Goal: Task Accomplishment & Management: Use online tool/utility

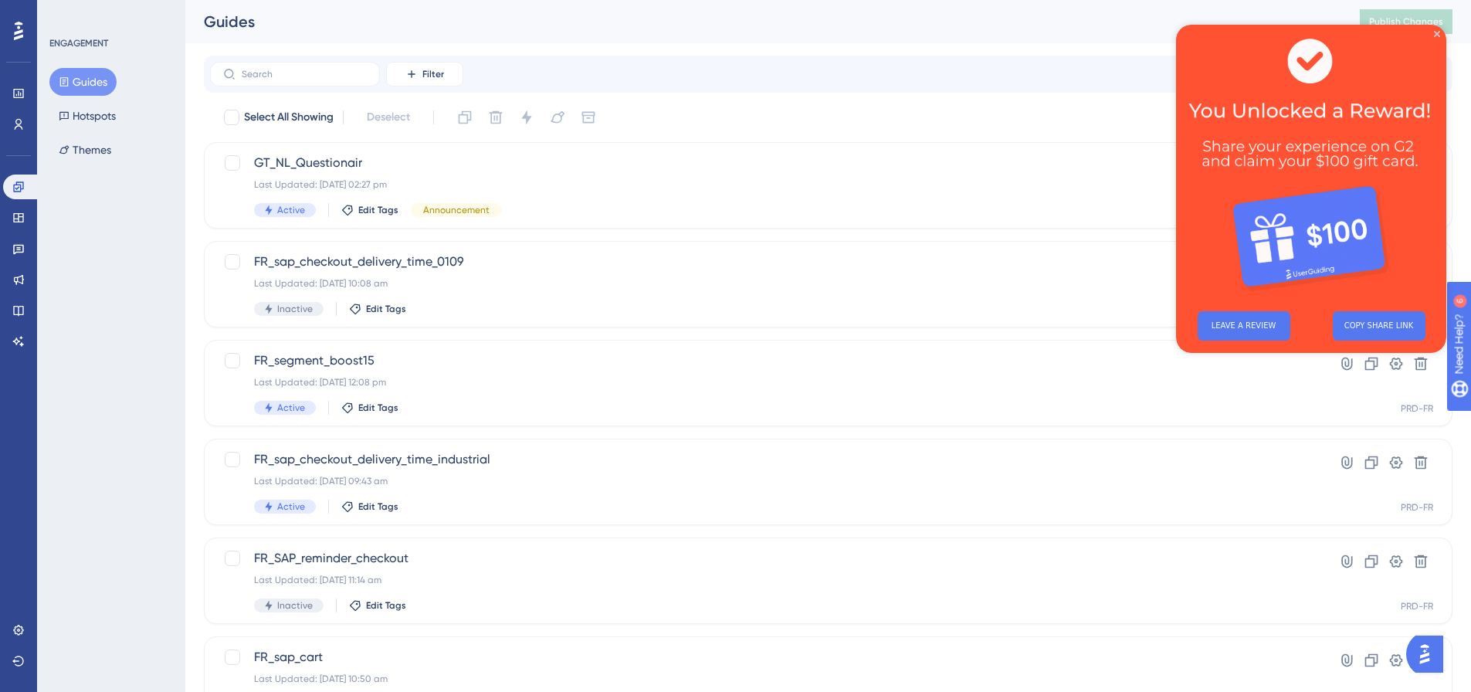
click at [1436, 25] on img at bounding box center [1311, 162] width 270 height 274
click at [1436, 32] on icon "Close Preview" at bounding box center [1437, 34] width 6 height 6
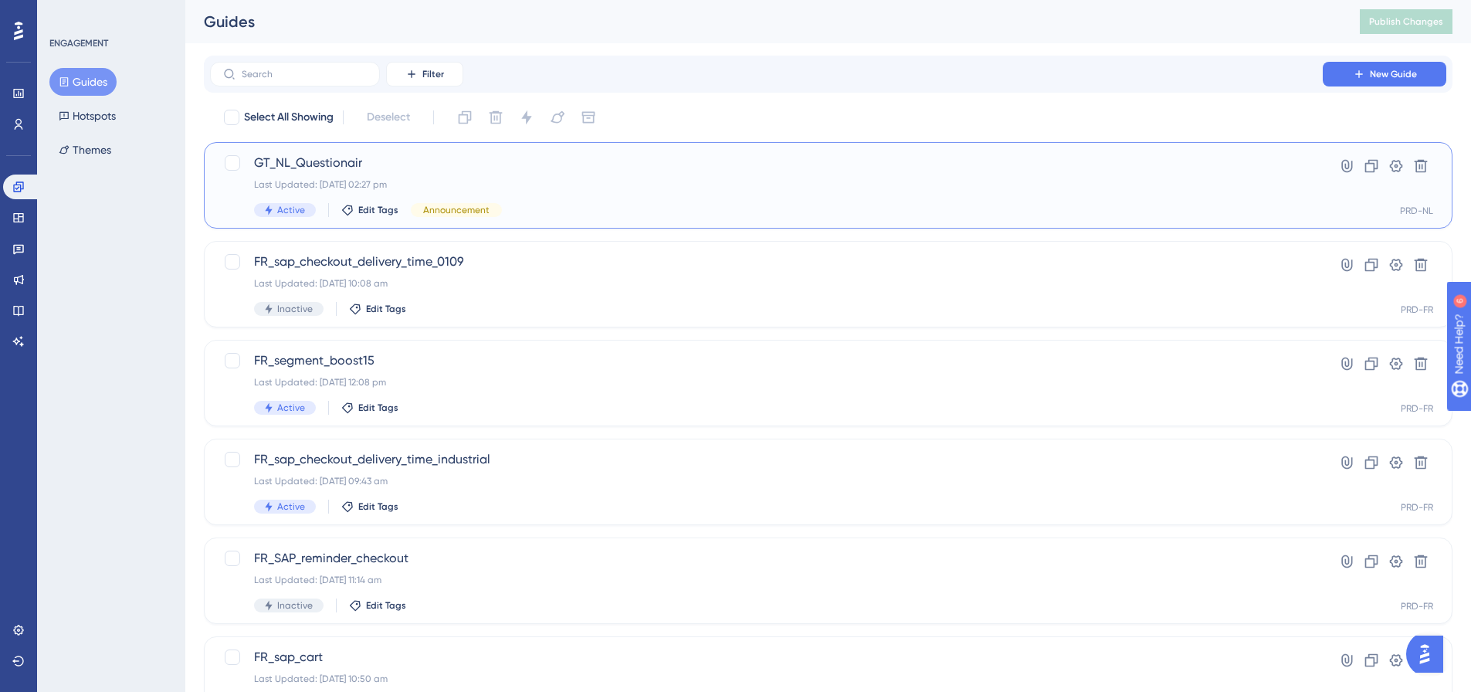
click at [616, 145] on div "GT_NL_Questionair Last Updated: [DATE] 02:27 pm Active Edit Tags Announcement H…" at bounding box center [828, 185] width 1249 height 86
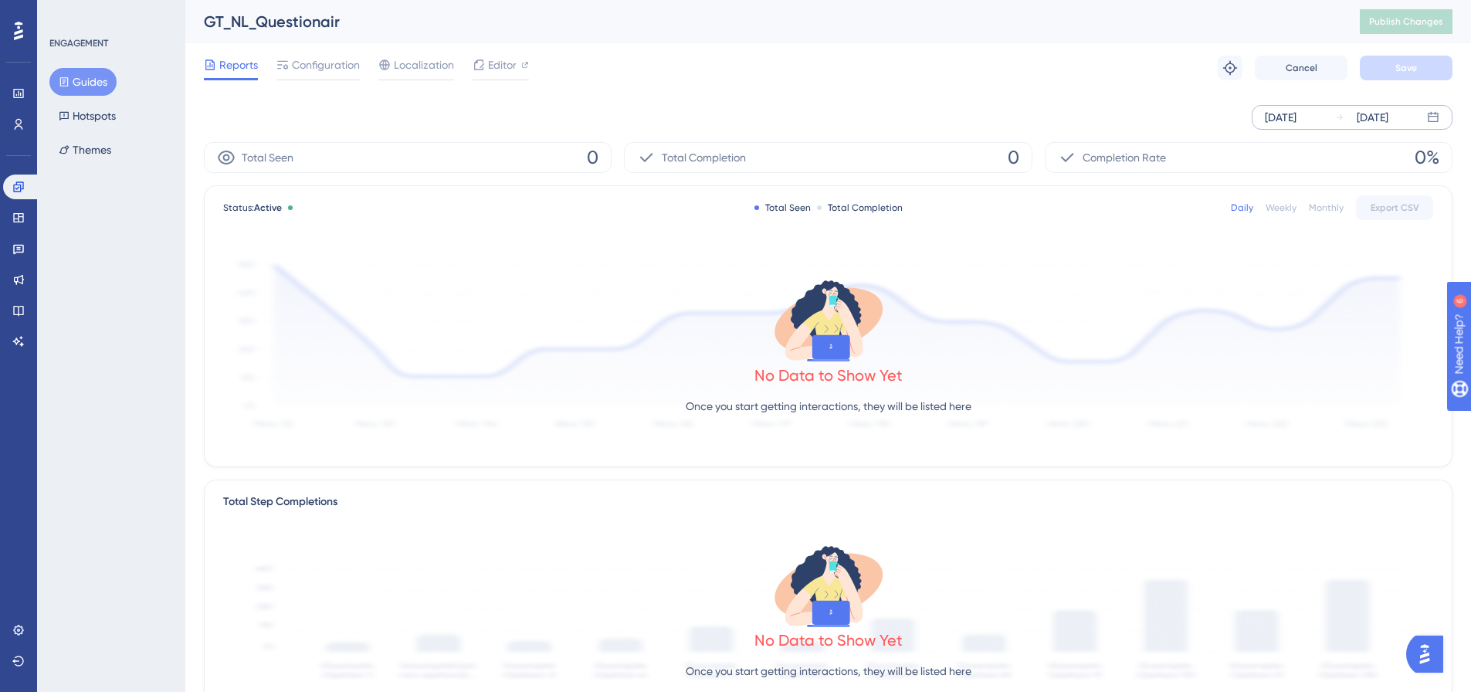
click at [1291, 114] on div "[DATE]" at bounding box center [1281, 117] width 32 height 19
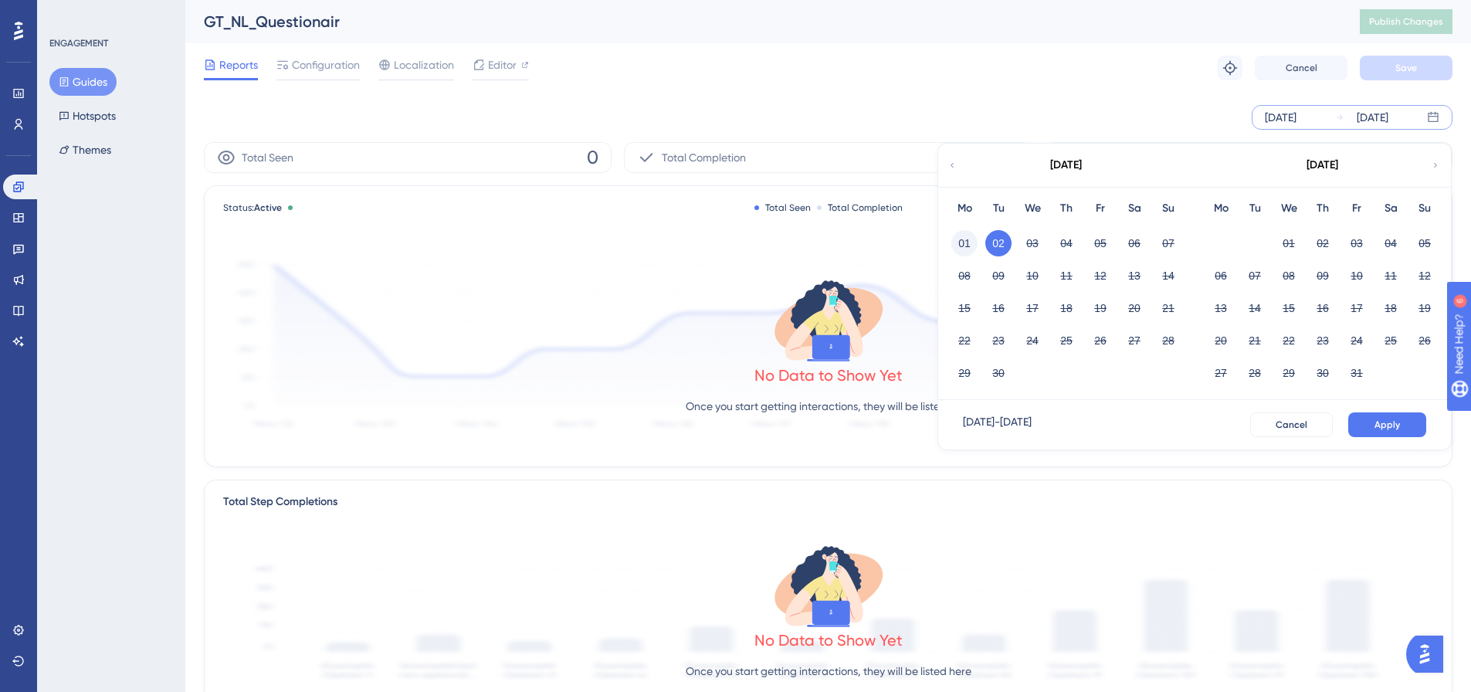
click at [958, 239] on button "01" at bounding box center [964, 243] width 26 height 26
click at [1372, 424] on button "Apply" at bounding box center [1387, 424] width 78 height 25
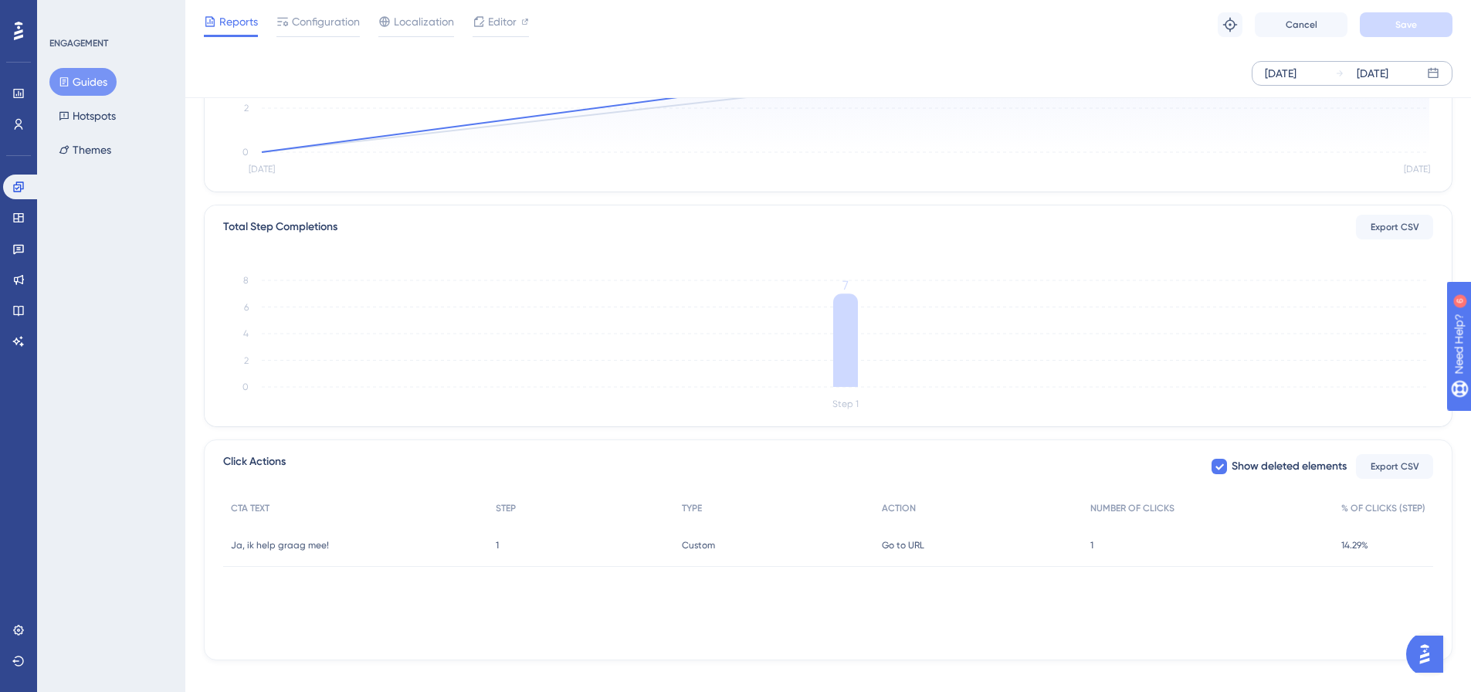
scroll to position [287, 0]
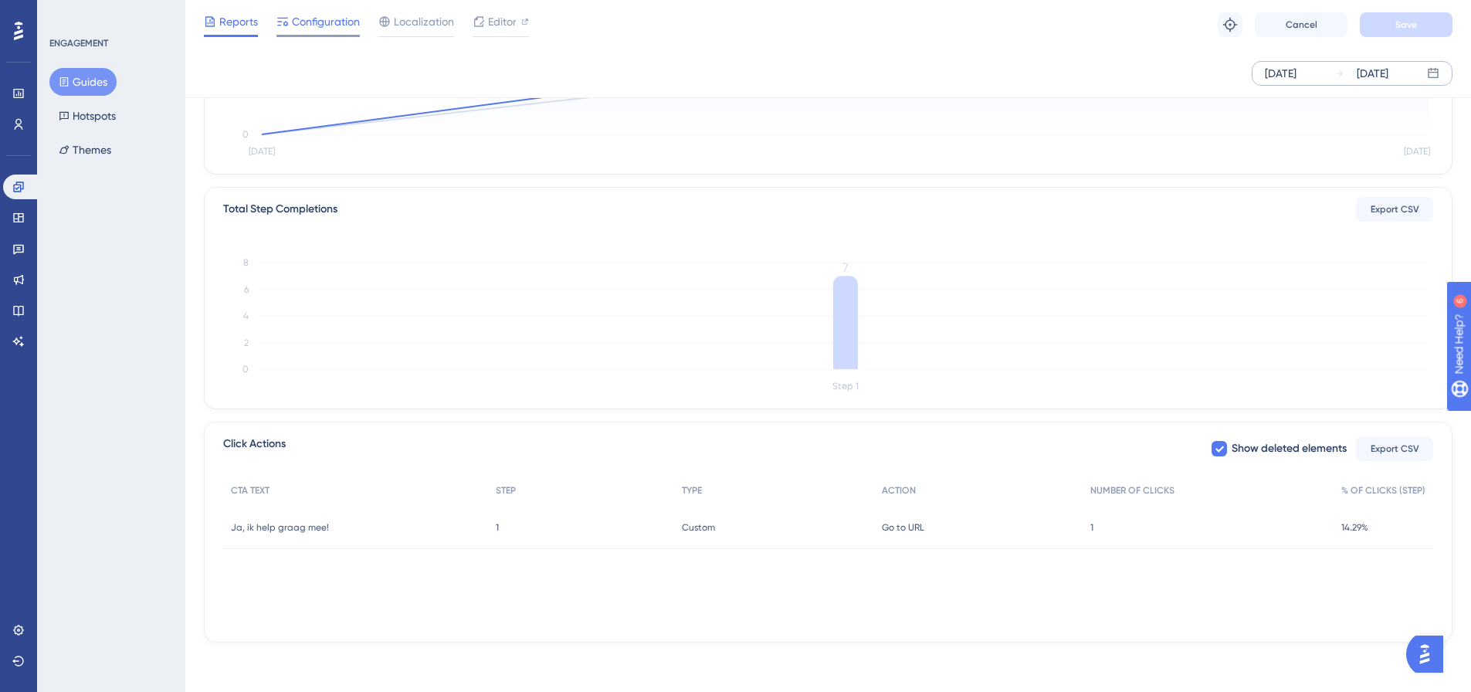
click at [341, 25] on span "Configuration" at bounding box center [326, 21] width 68 height 19
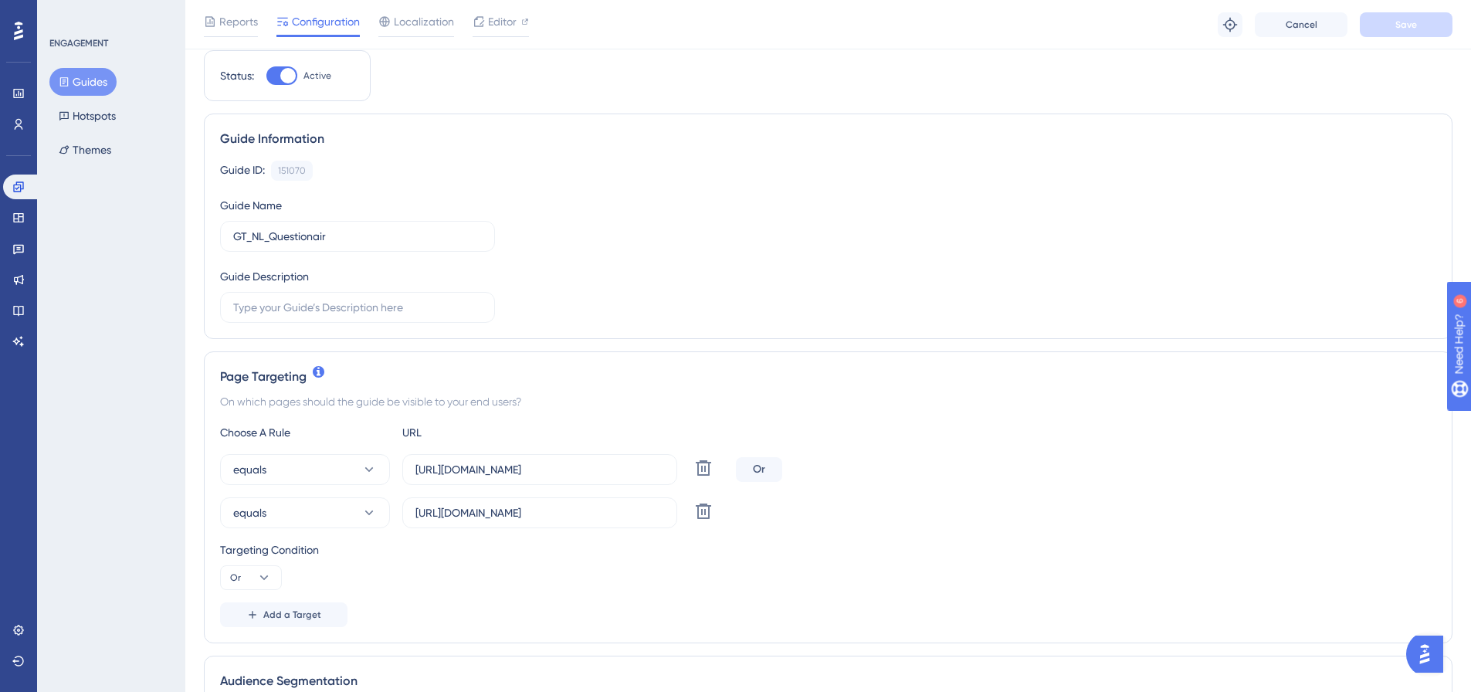
scroll to position [154, 0]
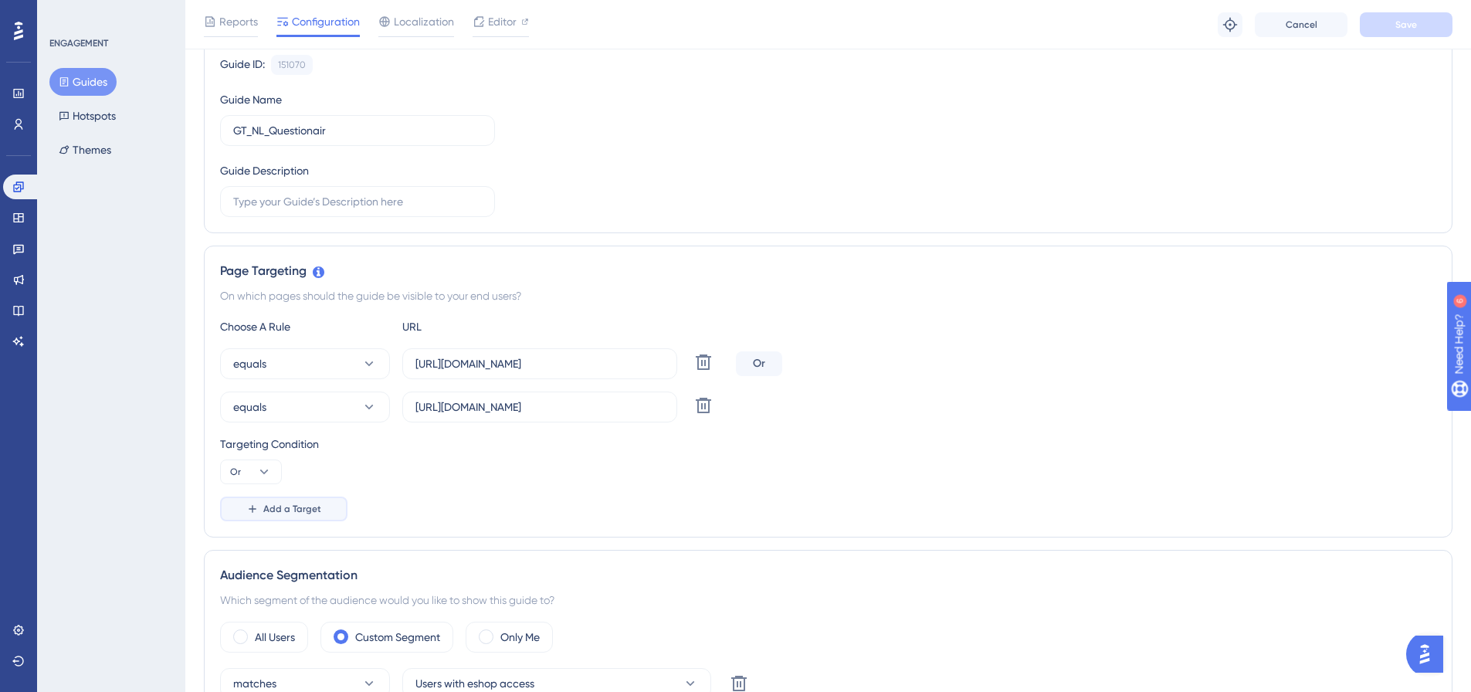
click at [270, 508] on span "Add a Target" at bounding box center [292, 509] width 58 height 12
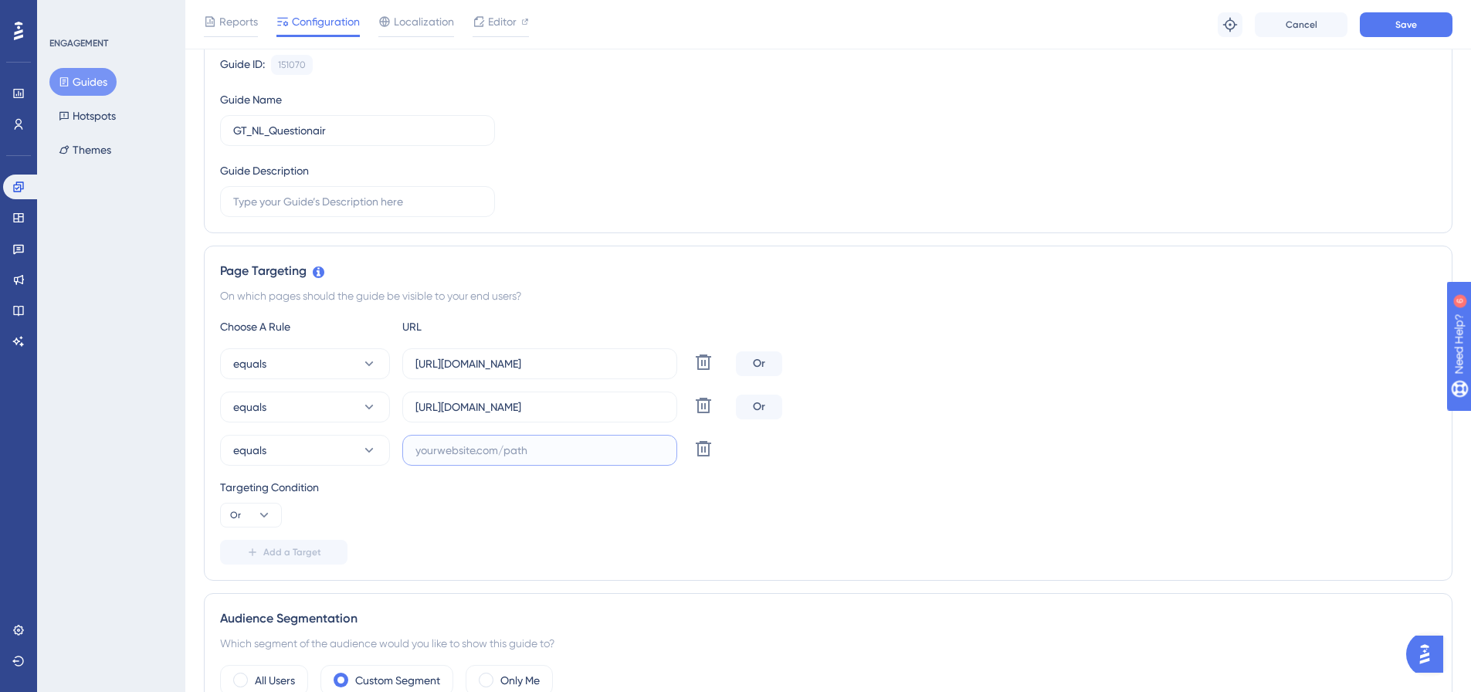
paste input "[URL][DOMAIN_NAME]"
type input "[URL][DOMAIN_NAME]"
click at [910, 395] on div "equals [URL][DOMAIN_NAME] Delete Or" at bounding box center [828, 407] width 1216 height 31
click at [1410, 22] on span "Save" at bounding box center [1407, 25] width 22 height 12
click at [274, 556] on span "Add a Target" at bounding box center [292, 552] width 58 height 12
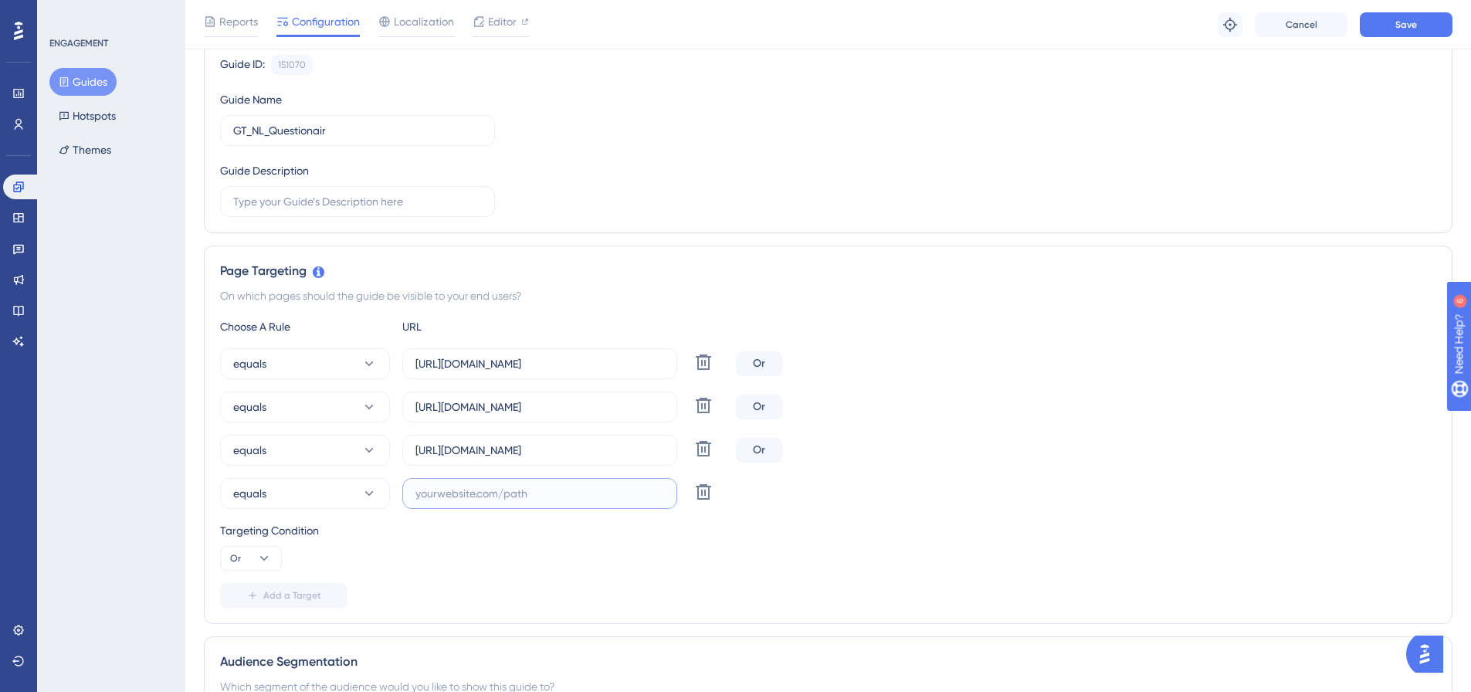
paste input "[URL][DOMAIN_NAME]"
type input "[URL][DOMAIN_NAME]"
click at [858, 334] on div "Choose A Rule URL" at bounding box center [828, 326] width 1216 height 19
click at [1389, 24] on button "Save" at bounding box center [1406, 24] width 93 height 25
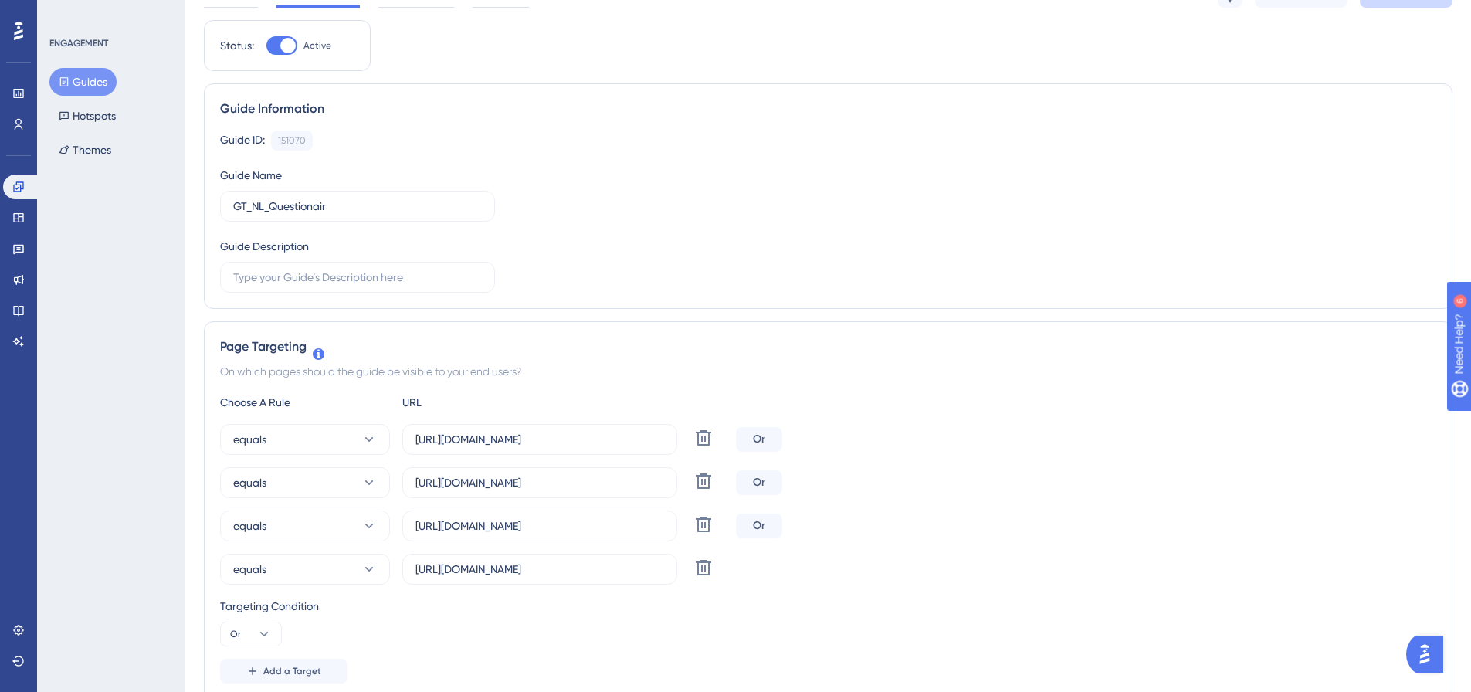
scroll to position [0, 0]
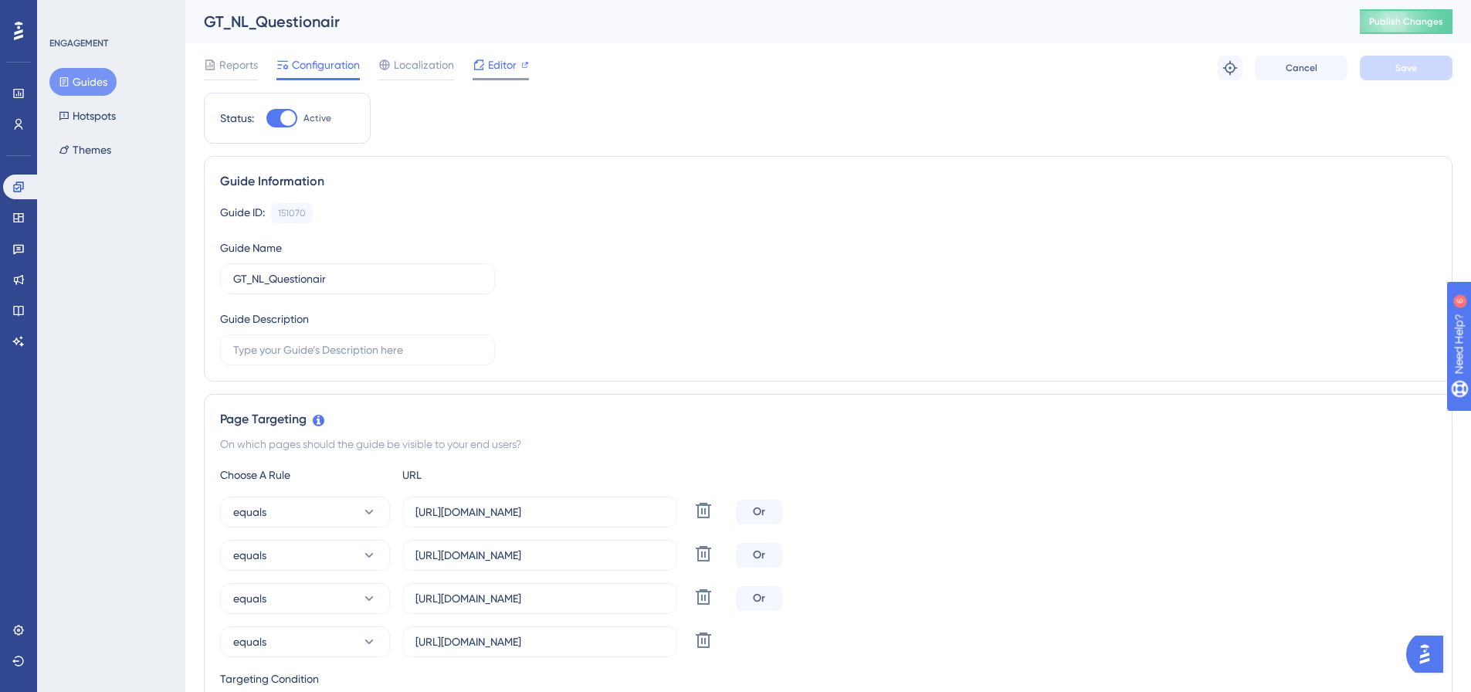
click at [497, 69] on span "Editor" at bounding box center [502, 65] width 29 height 19
click at [501, 69] on span "Editor" at bounding box center [502, 65] width 29 height 19
click at [1416, 19] on span "Publish Changes" at bounding box center [1406, 21] width 74 height 12
